Goal: Navigation & Orientation: Find specific page/section

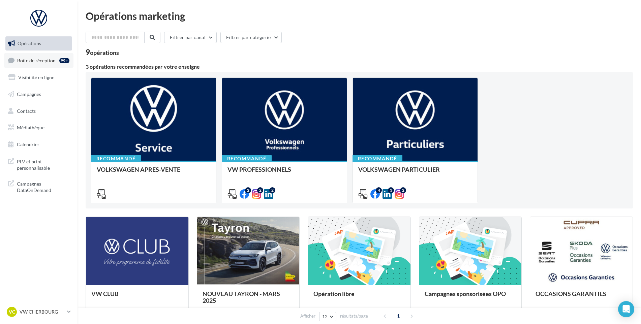
click at [57, 63] on link "Boîte de réception 99+" at bounding box center [38, 60] width 69 height 14
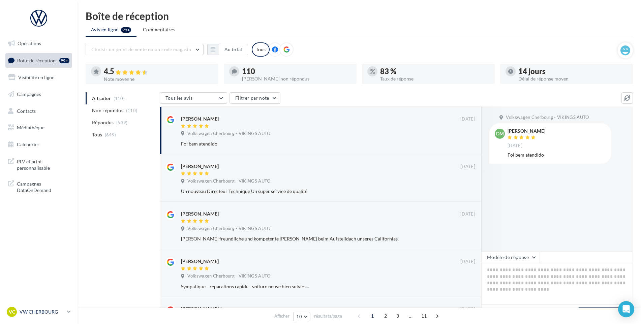
click at [43, 308] on div "VC VW CHERBOURG vw-tour-vau" at bounding box center [36, 312] width 58 height 10
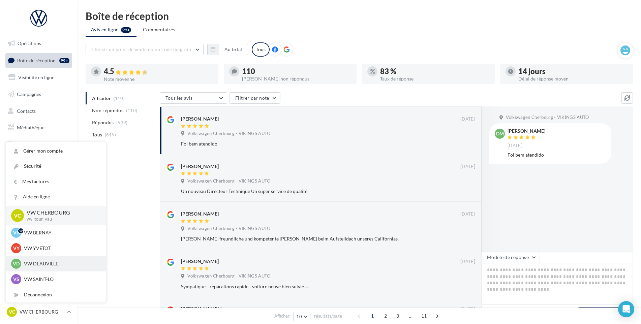
click at [56, 259] on div "VD VW DEAUVILLE vw-touq-vau" at bounding box center [56, 264] width 90 height 10
